Goal: Task Accomplishment & Management: Complete application form

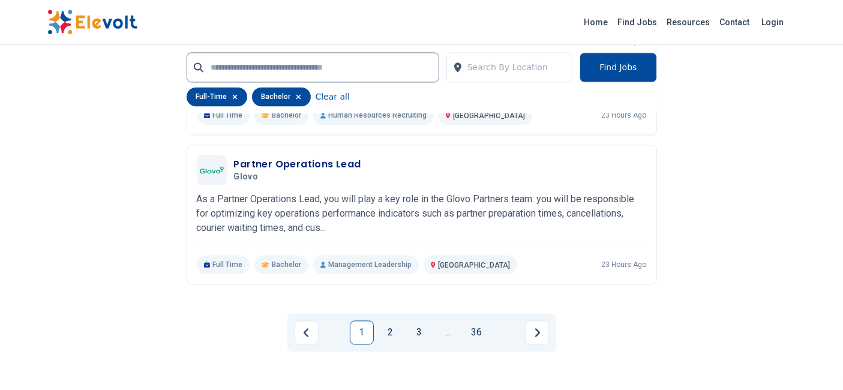
scroll to position [2535, 0]
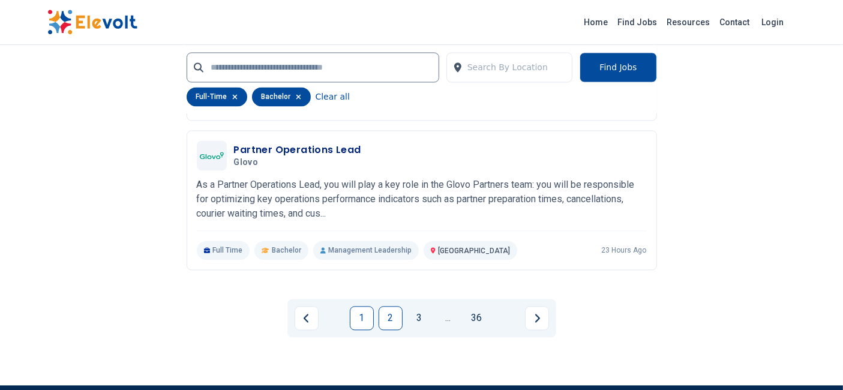
click at [386, 315] on link "2" at bounding box center [391, 318] width 24 height 24
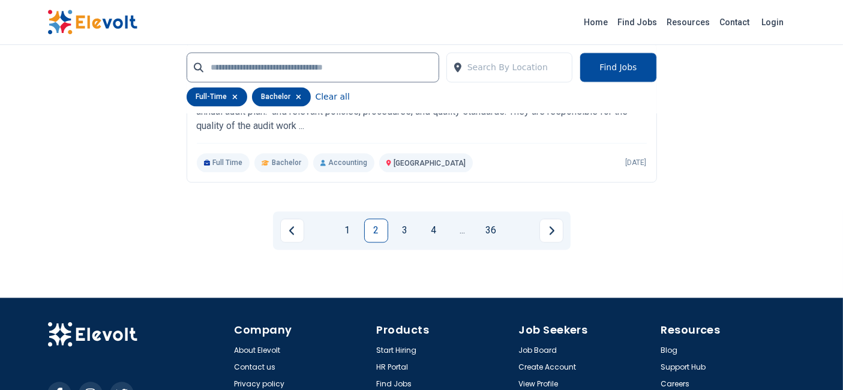
scroll to position [2536, 0]
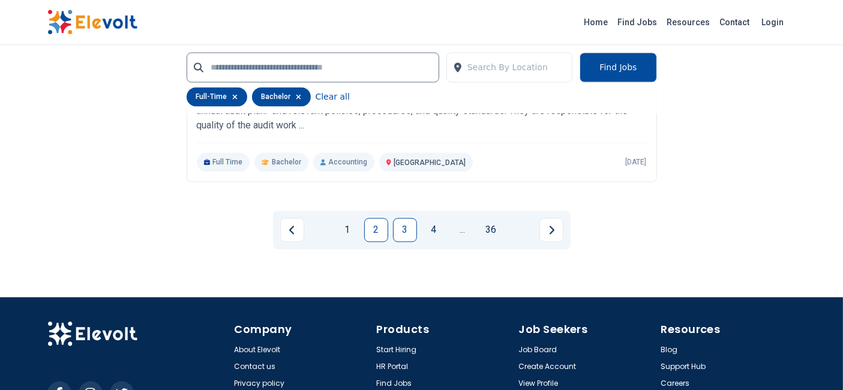
click at [411, 227] on link "3" at bounding box center [405, 230] width 24 height 24
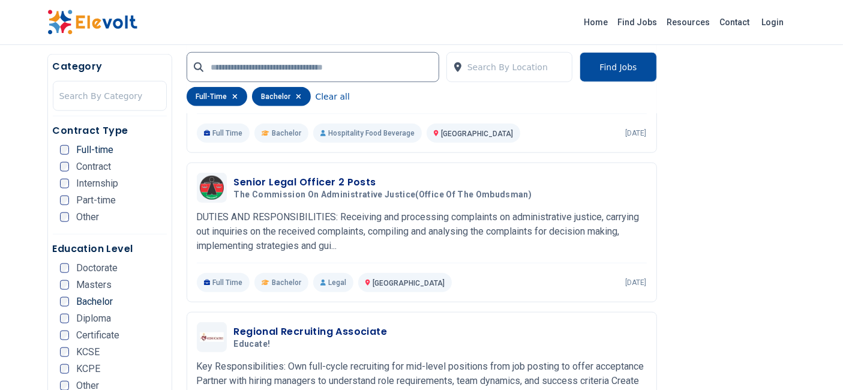
scroll to position [1329, 0]
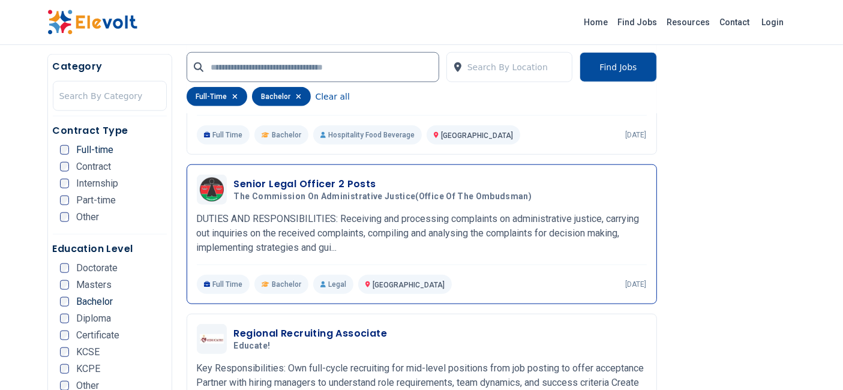
click at [321, 283] on p "Legal" at bounding box center [333, 284] width 40 height 19
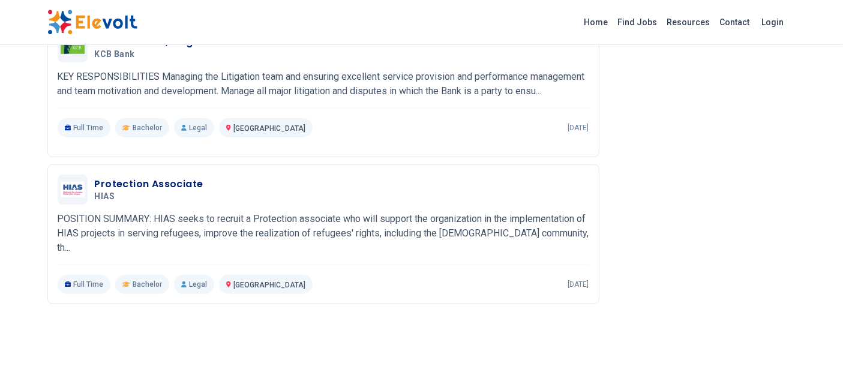
scroll to position [963, 0]
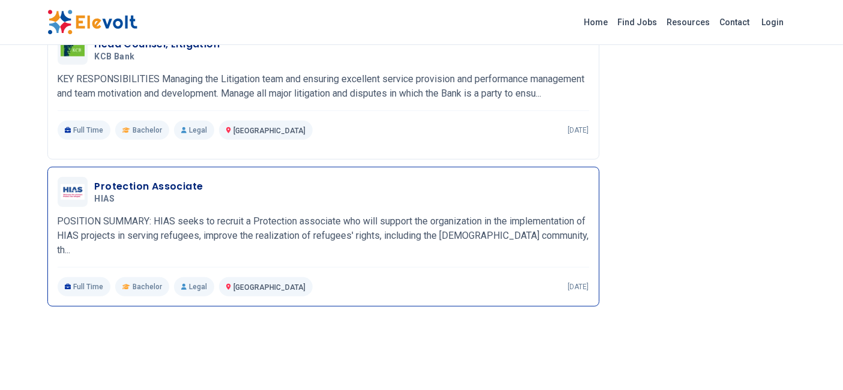
click at [168, 187] on h3 "Protection Associate" at bounding box center [149, 186] width 109 height 14
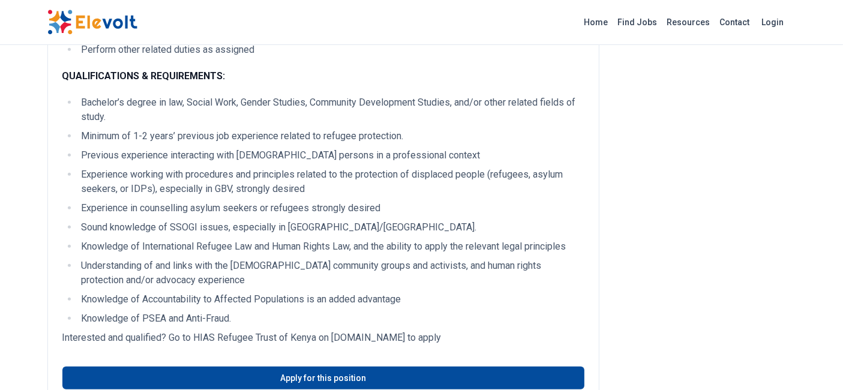
scroll to position [544, 0]
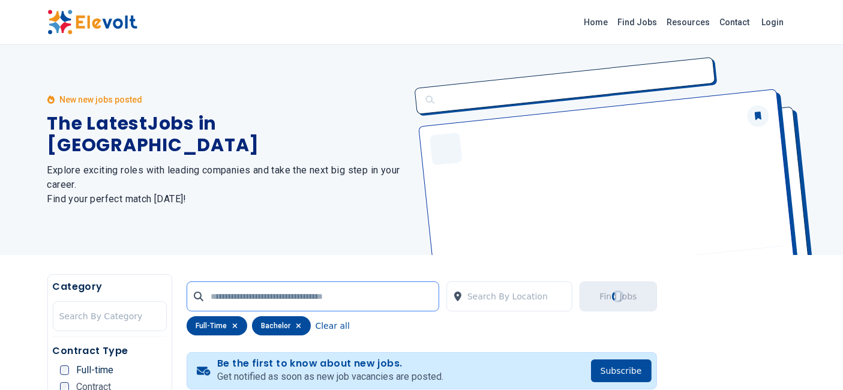
click at [259, 294] on input "text" at bounding box center [313, 297] width 253 height 30
type input "***"
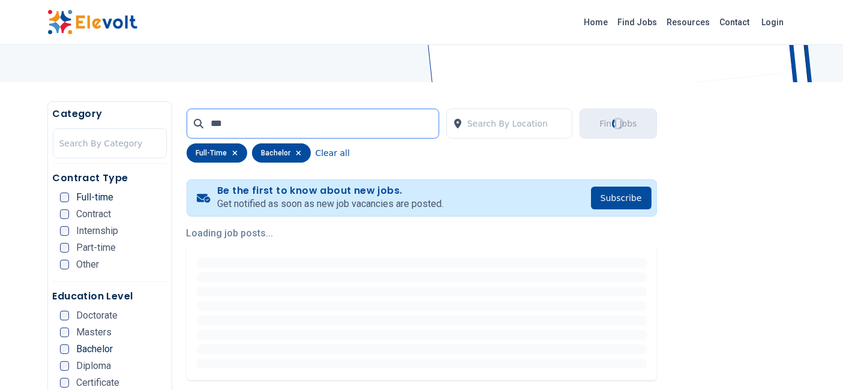
scroll to position [172, 0]
